Goal: Task Accomplishment & Management: Manage account settings

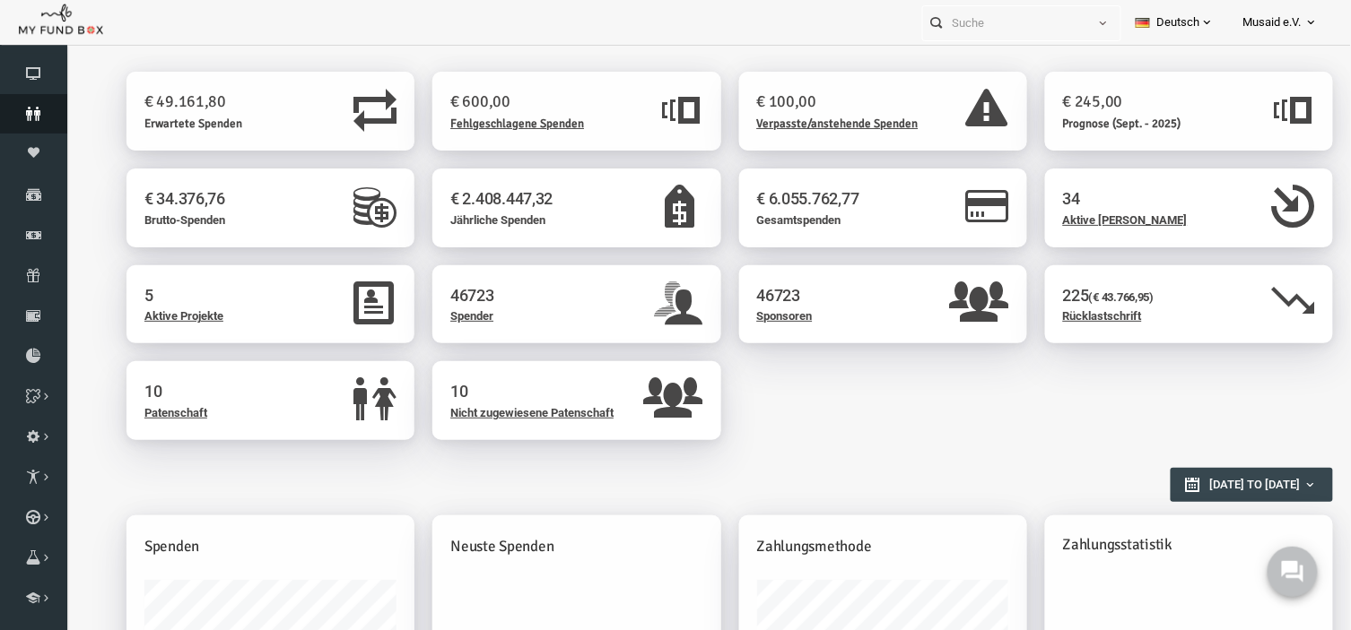
click at [27, 107] on icon at bounding box center [33, 114] width 67 height 14
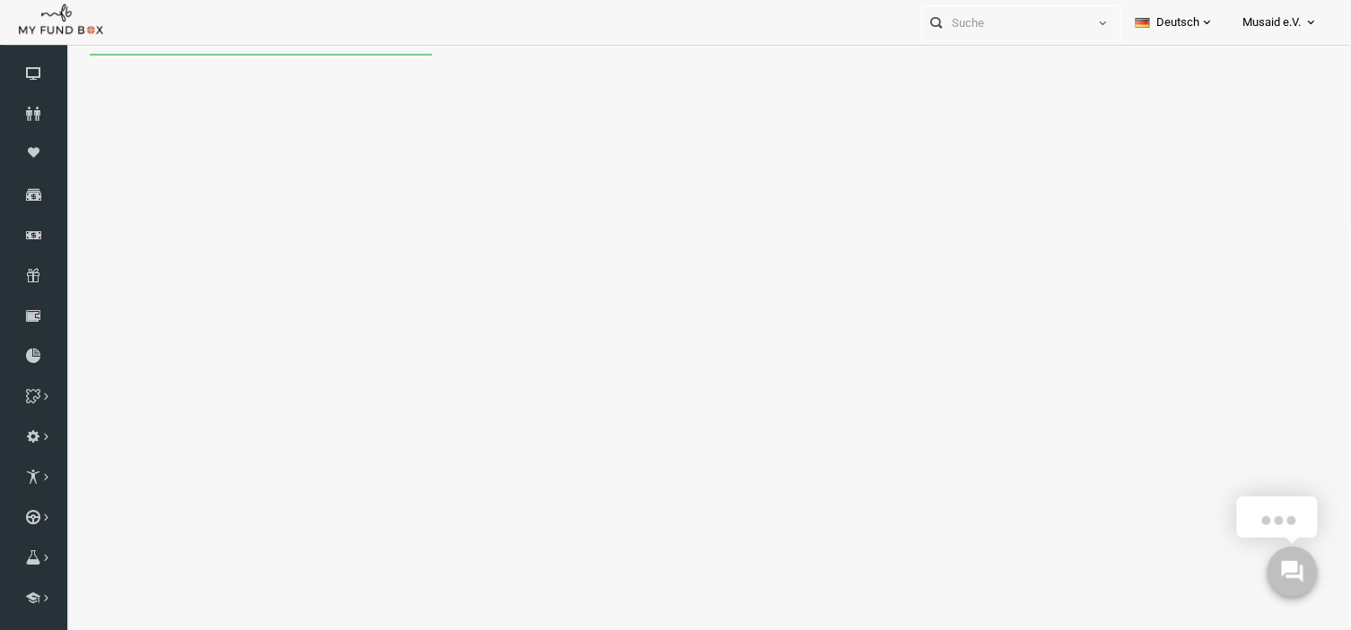
select select "100"
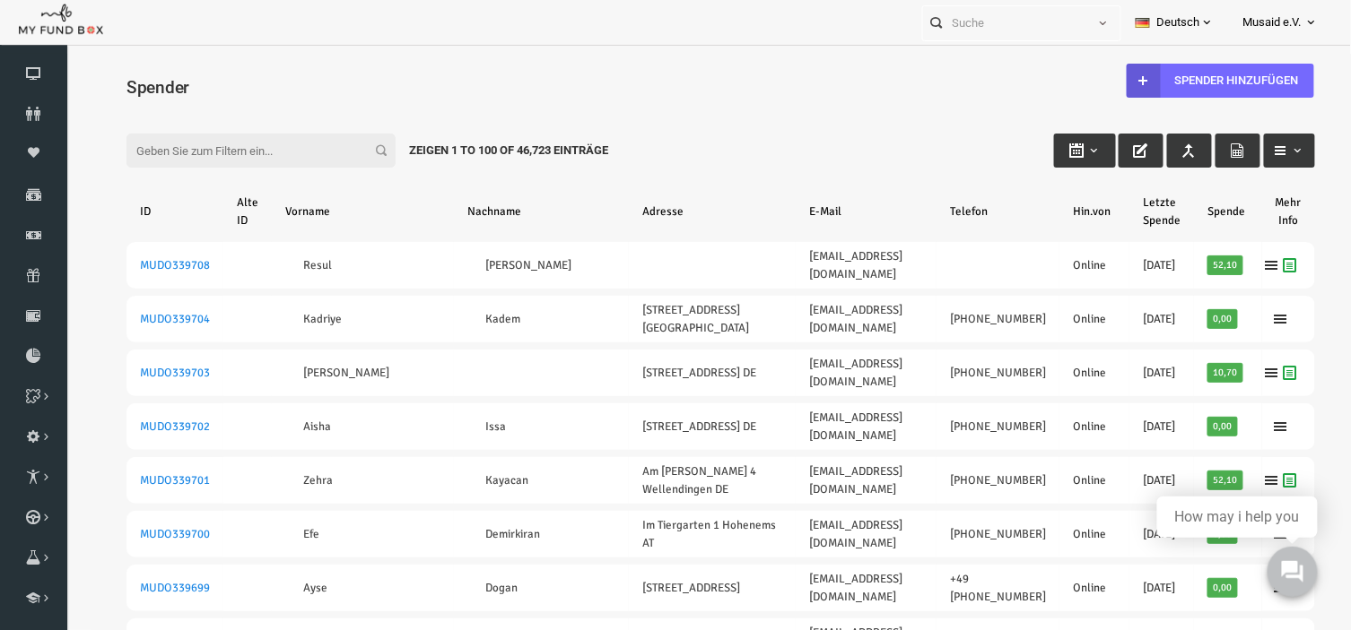
click at [250, 137] on input "Filter:" at bounding box center [234, 150] width 269 height 34
paste input "MUDO268143"
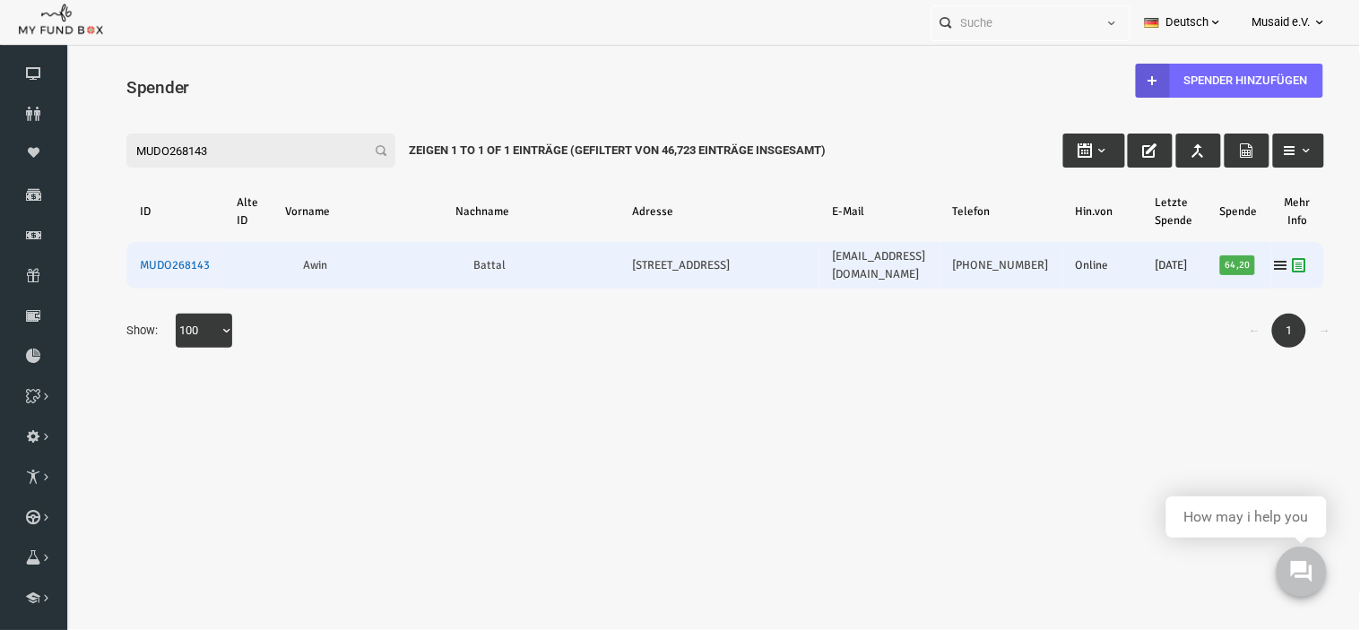
type input "MUDO268143"
click at [176, 261] on link "MUDO268143" at bounding box center [149, 264] width 70 height 14
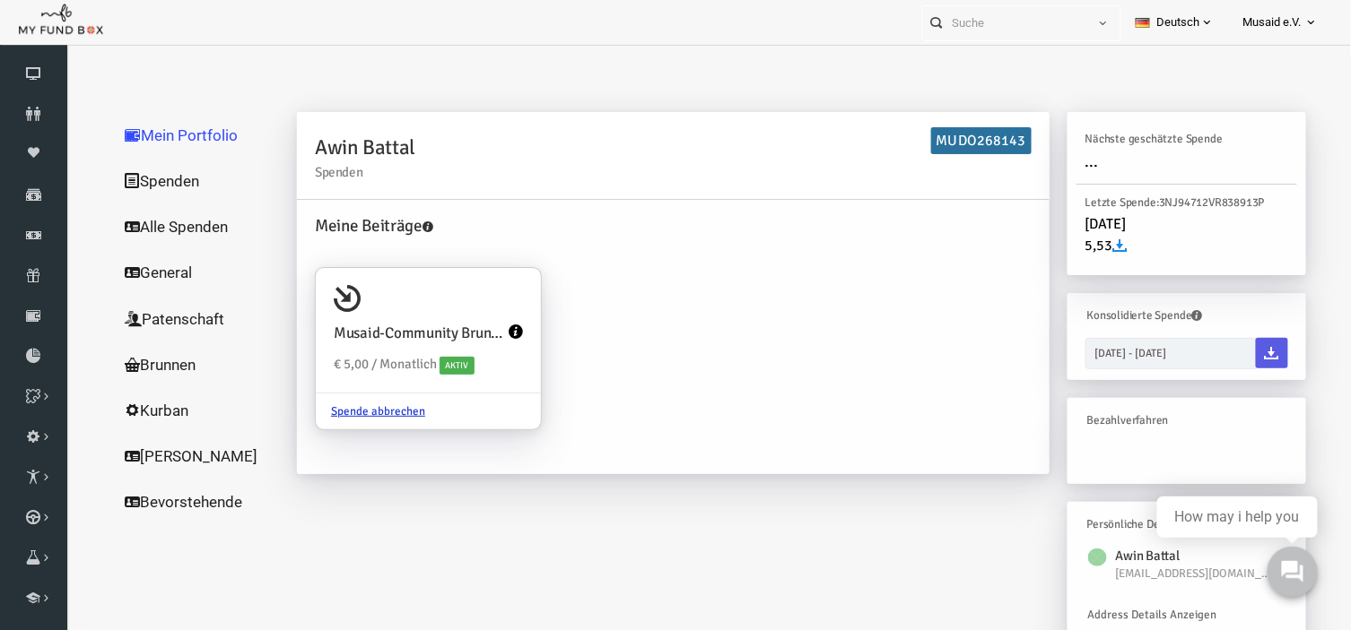
click at [135, 226] on link "Alle Spenden" at bounding box center [172, 226] width 179 height 47
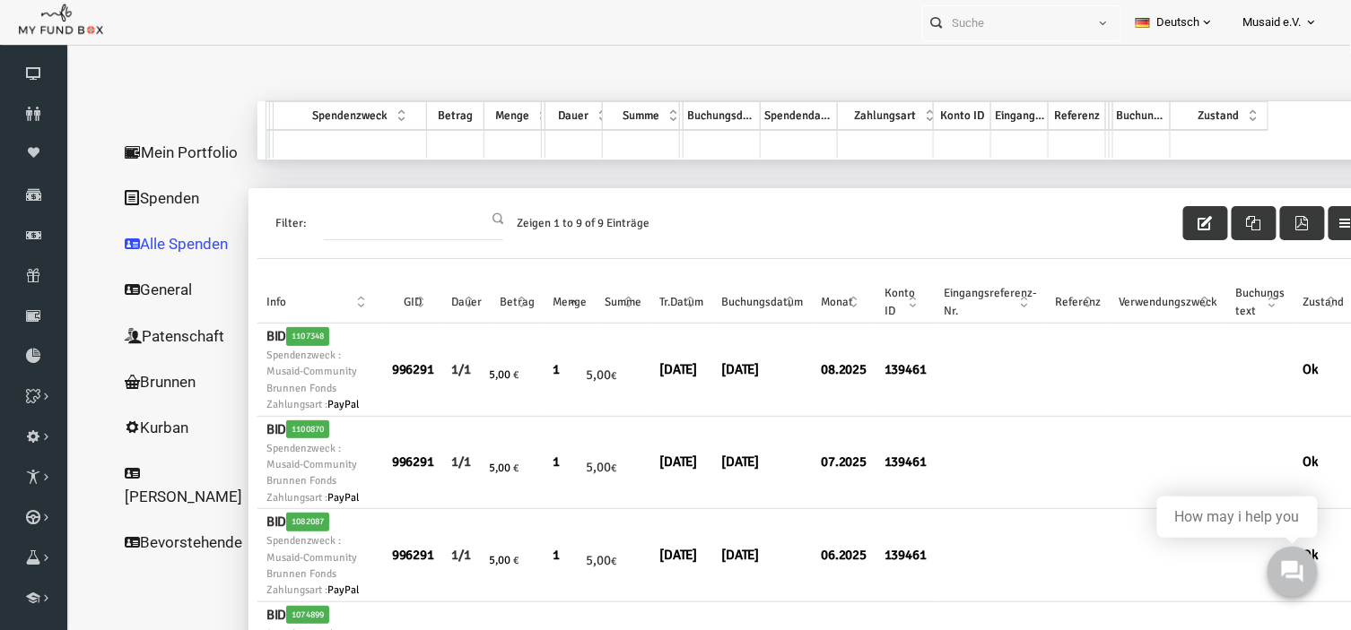
click at [127, 211] on link "Spenden" at bounding box center [157, 197] width 149 height 47
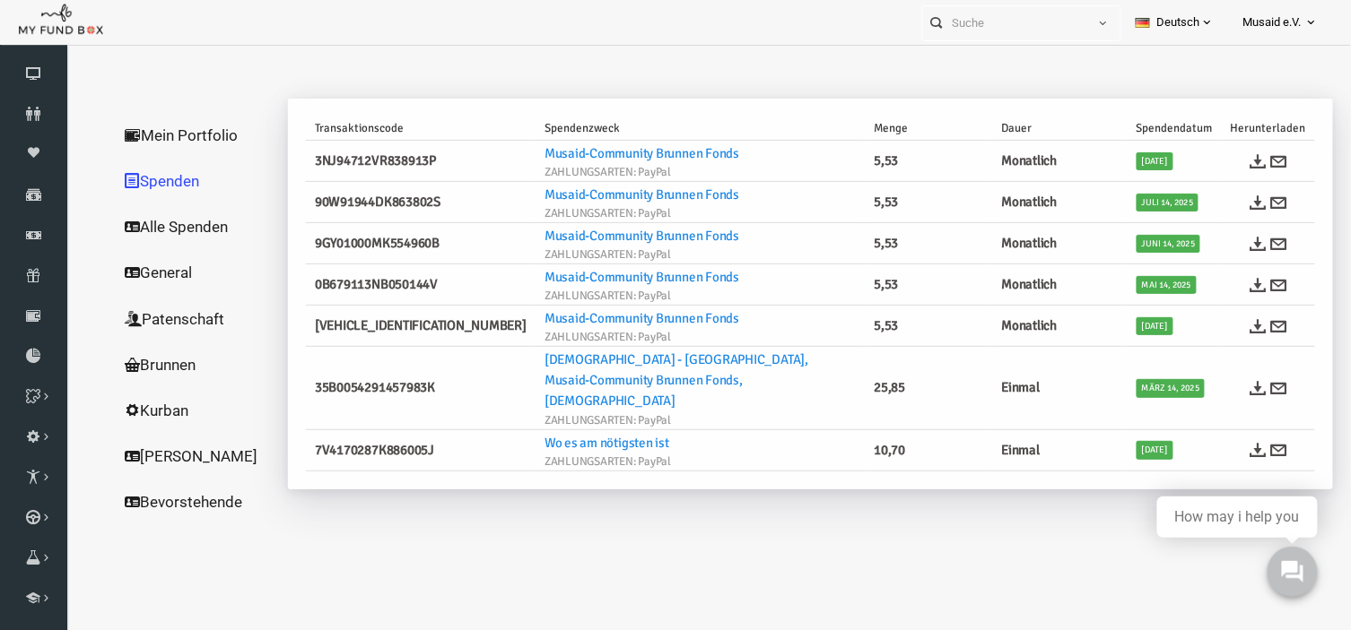
click at [396, 157] on h6 "3NJ94712VR838913P" at bounding box center [395, 160] width 212 height 21
click at [1134, 161] on span "Aug. 14, 2025" at bounding box center [1128, 161] width 37 height 18
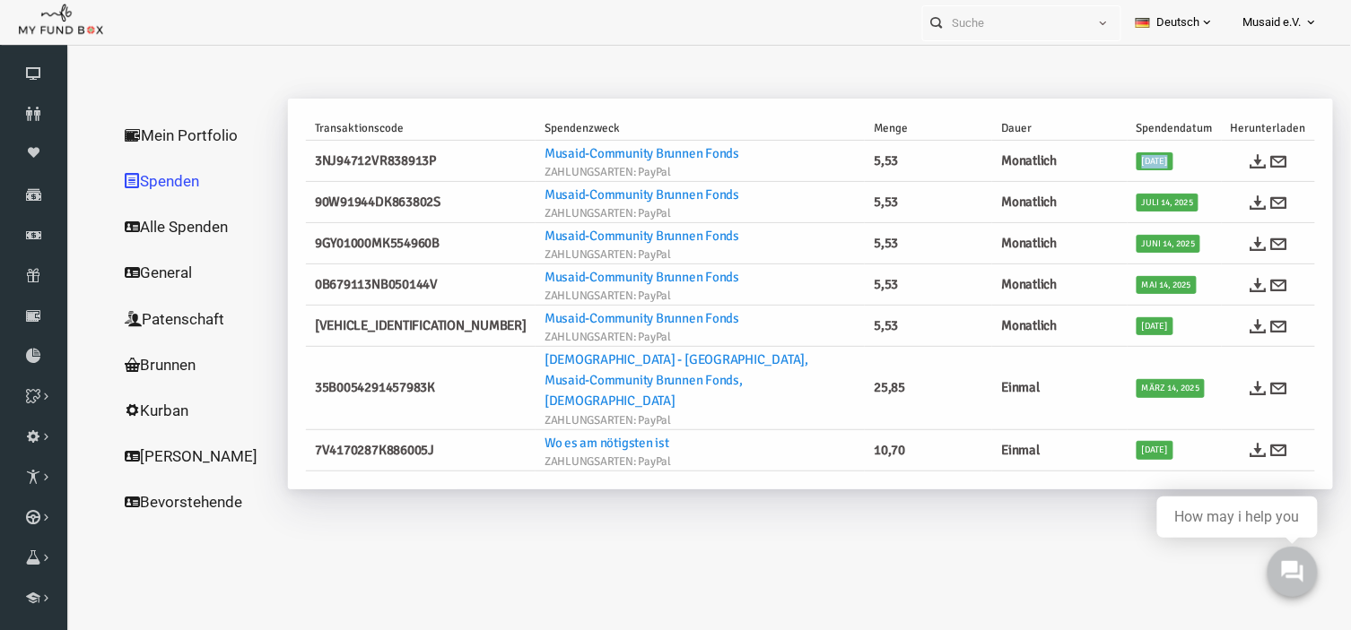
click at [1134, 161] on span "Aug. 14, 2025" at bounding box center [1128, 161] width 37 height 18
click at [1144, 148] on td "Aug. 14, 2025" at bounding box center [1148, 160] width 94 height 41
click at [1138, 161] on span "Aug. 14, 2025" at bounding box center [1128, 161] width 37 height 18
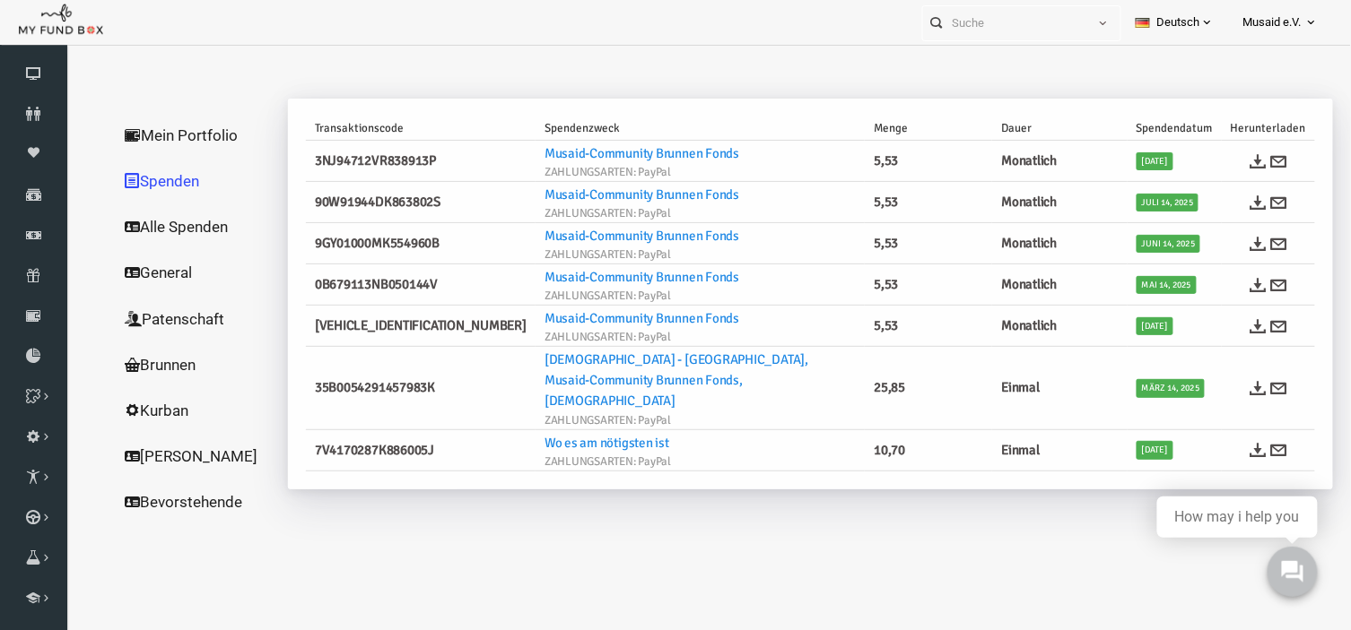
click at [1133, 198] on span "Juli 14, 2025" at bounding box center [1141, 202] width 62 height 18
click at [1251, 161] on icon at bounding box center [1252, 160] width 16 height 16
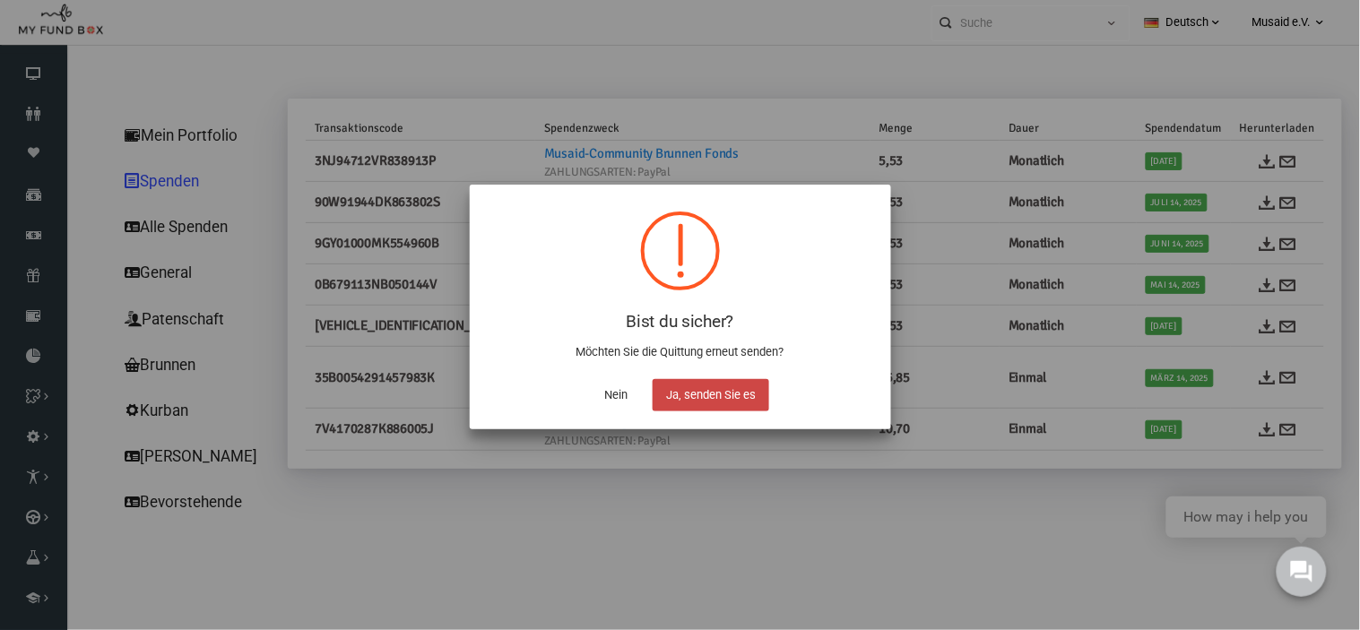
click at [707, 389] on button "Ja, senden Sie es" at bounding box center [711, 395] width 117 height 32
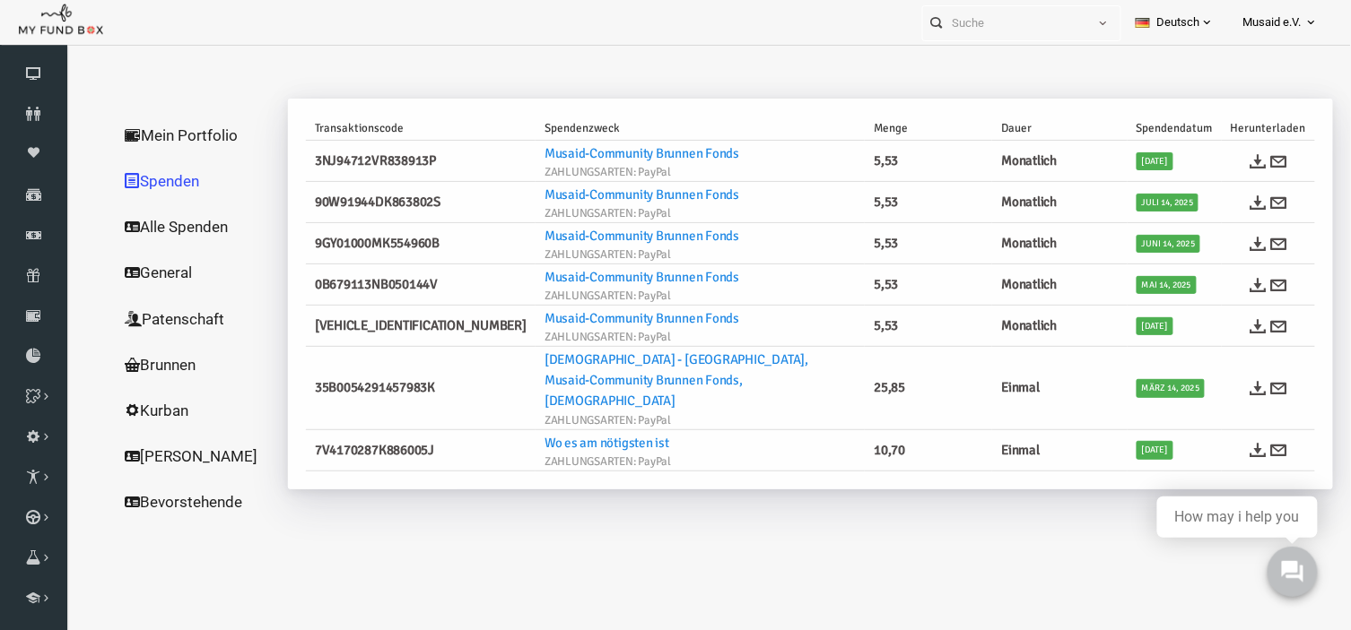
click at [1247, 19] on span "Musaid e.V." at bounding box center [1272, 22] width 58 height 31
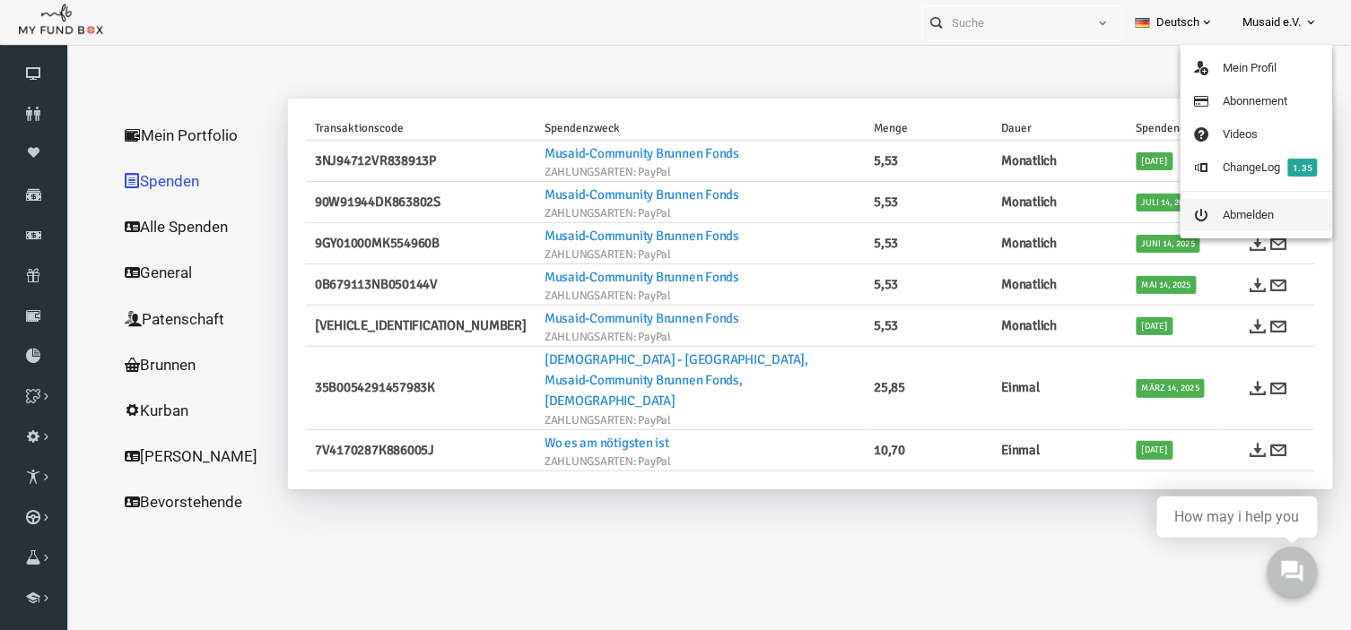
click at [1241, 218] on link "Abmelden" at bounding box center [1256, 215] width 152 height 32
